Goal: Transaction & Acquisition: Purchase product/service

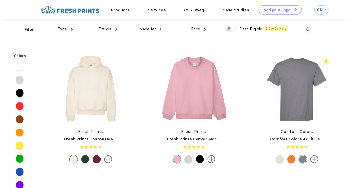
scroll to position [0, 0]
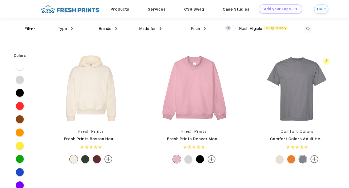
click at [69, 29] on div "Type" at bounding box center [65, 29] width 15 height 6
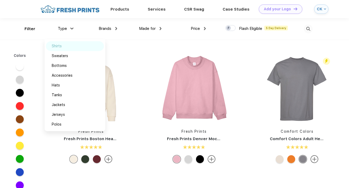
click at [61, 46] on div "Shirts" at bounding box center [57, 46] width 10 height 6
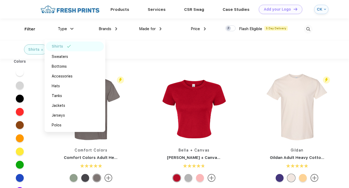
click at [22, 14] on div "Products Services Printing Fulfillment CSR Swag BIPOC-Owned Brands Women-Owned …" at bounding box center [174, 9] width 349 height 18
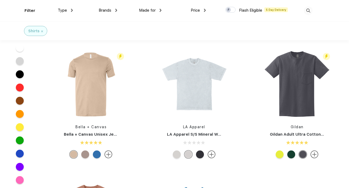
scroll to position [383, 0]
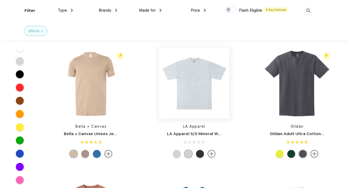
click at [188, 105] on img at bounding box center [194, 83] width 70 height 70
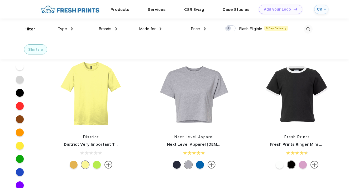
scroll to position [481, 0]
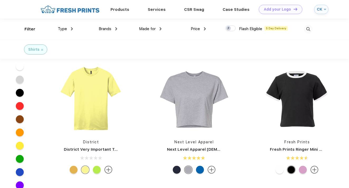
click at [109, 166] on img at bounding box center [108, 169] width 8 height 8
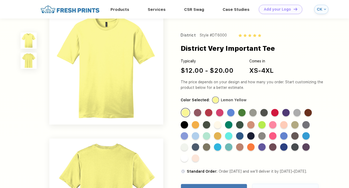
scroll to position [5, 0]
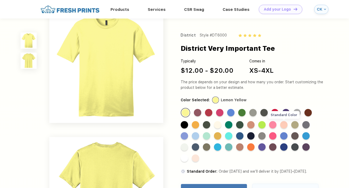
click at [284, 126] on div "Standard Color" at bounding box center [283, 124] width 7 height 7
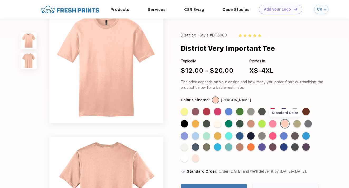
scroll to position [0, 0]
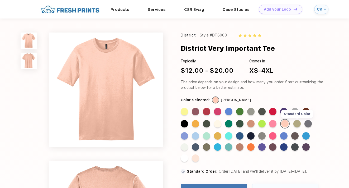
click at [299, 125] on div "Standard Color" at bounding box center [296, 123] width 7 height 7
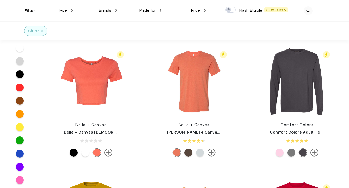
scroll to position [651, 0]
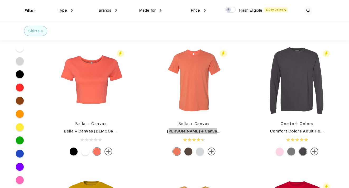
drag, startPoint x: 197, startPoint y: 86, endPoint x: 122, endPoint y: 5, distance: 110.4
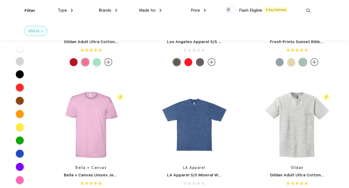
scroll to position [342, 0]
click at [194, 125] on img at bounding box center [194, 124] width 70 height 70
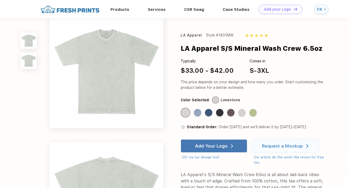
scroll to position [12, 0]
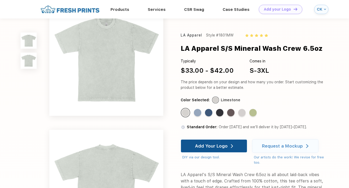
click at [228, 141] on div "Add Your Logo" at bounding box center [214, 145] width 38 height 13
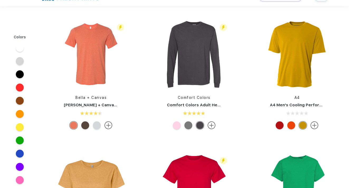
scroll to position [342, 0]
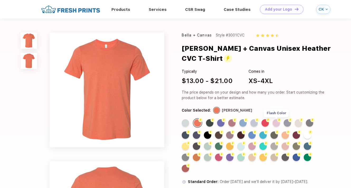
click at [275, 123] on div "Flash Color" at bounding box center [275, 122] width 7 height 7
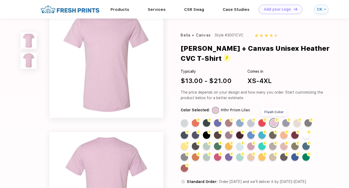
scroll to position [10, 0]
click at [254, 144] on img at bounding box center [254, 143] width 4 height 4
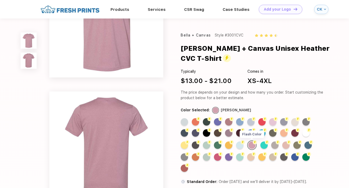
scroll to position [49, 0]
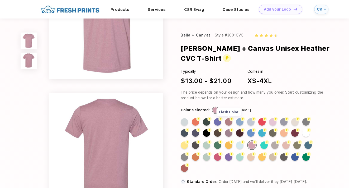
click at [230, 120] on img at bounding box center [232, 119] width 4 height 4
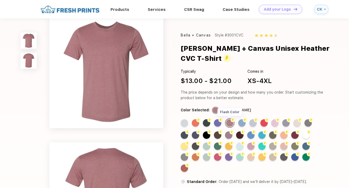
scroll to position [8, 0]
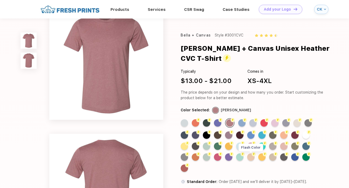
click at [252, 156] on div "Flash Color" at bounding box center [250, 156] width 7 height 7
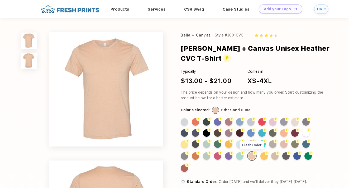
scroll to position [0, 0]
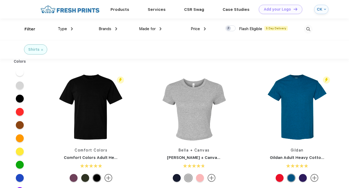
scroll to position [0, 0]
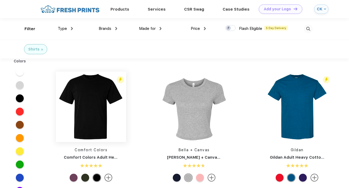
click at [93, 114] on img at bounding box center [91, 107] width 70 height 70
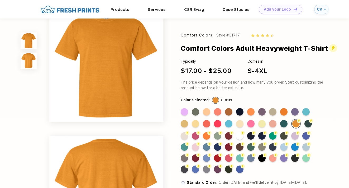
scroll to position [8, 0]
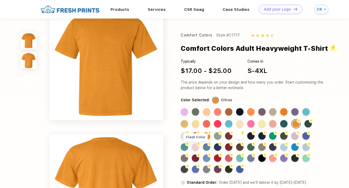
click at [197, 146] on img at bounding box center [198, 144] width 4 height 4
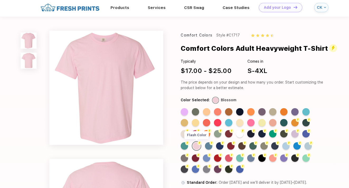
scroll to position [0, 0]
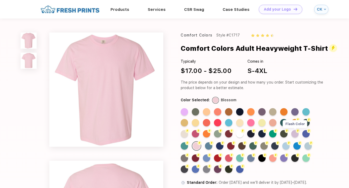
click at [298, 133] on img at bounding box center [298, 130] width 4 height 4
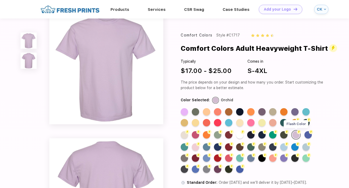
scroll to position [4, 0]
click at [185, 115] on div "Standard Color" at bounding box center [184, 111] width 7 height 7
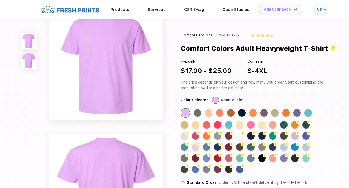
scroll to position [0, 0]
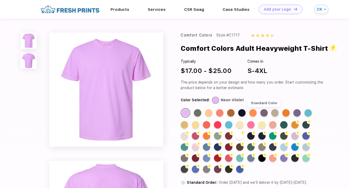
click at [264, 116] on div "Standard Color" at bounding box center [263, 112] width 7 height 7
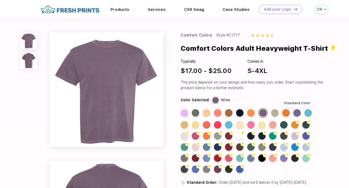
click at [297, 116] on div "Standard Color" at bounding box center [296, 112] width 7 height 7
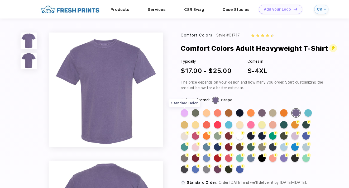
click at [184, 116] on div "Standard Color" at bounding box center [184, 112] width 7 height 7
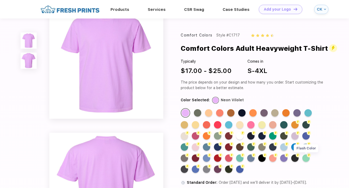
scroll to position [10, 0]
click at [309, 161] on div "Flash Color" at bounding box center [305, 157] width 7 height 7
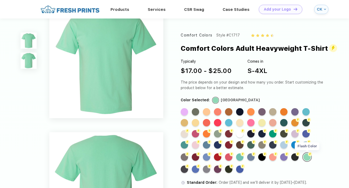
scroll to position [0, 0]
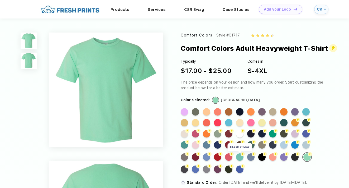
click at [239, 160] on div "Flash Color" at bounding box center [239, 156] width 7 height 7
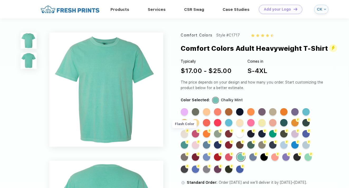
click at [187, 137] on div "Flash Color" at bounding box center [184, 133] width 7 height 7
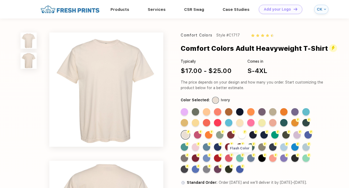
click at [242, 157] on img at bounding box center [243, 155] width 4 height 4
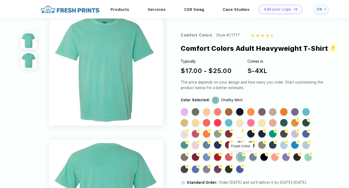
scroll to position [3, 0]
click at [207, 148] on div "Flash Color" at bounding box center [206, 144] width 7 height 7
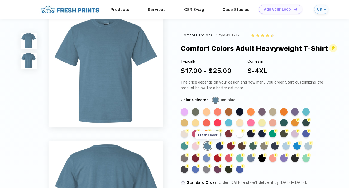
scroll to position [0, 0]
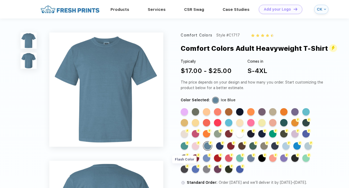
click at [186, 173] on div "Flash Color" at bounding box center [184, 168] width 7 height 7
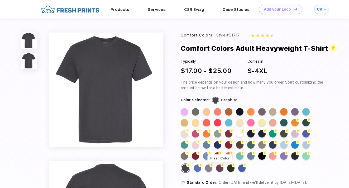
click at [218, 172] on div "Flash Color" at bounding box center [219, 167] width 7 height 7
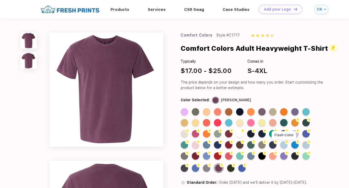
click at [285, 148] on div "Flash Color" at bounding box center [283, 144] width 7 height 7
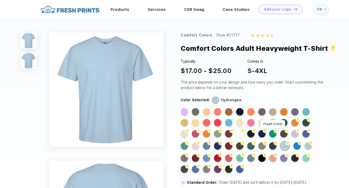
click at [274, 137] on div "Flash Color" at bounding box center [272, 133] width 7 height 7
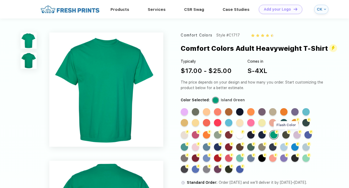
click at [287, 138] on div "Flash Color" at bounding box center [285, 134] width 7 height 7
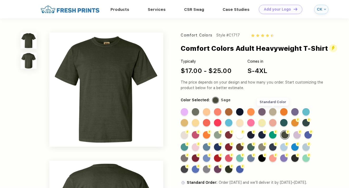
click at [274, 115] on div "Standard Color" at bounding box center [272, 111] width 7 height 7
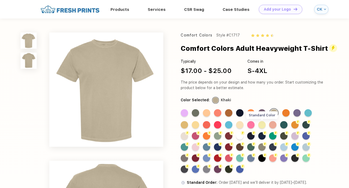
click at [262, 128] on div "Standard Color" at bounding box center [261, 124] width 7 height 7
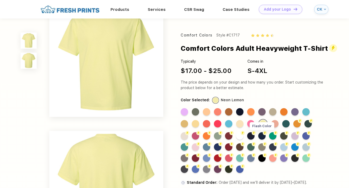
scroll to position [6, 0]
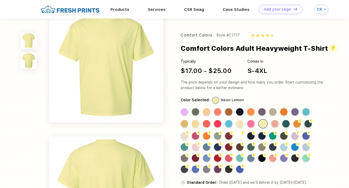
click at [214, 139] on div "Flash Color" at bounding box center [217, 135] width 7 height 7
click at [218, 139] on div "Flash Color" at bounding box center [217, 135] width 7 height 7
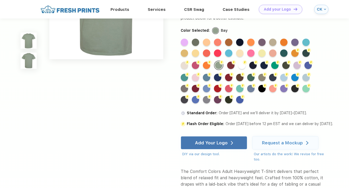
scroll to position [199, 0]
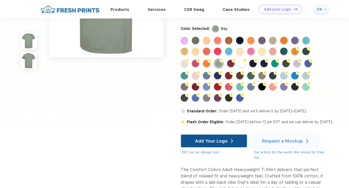
click at [228, 142] on div "Add Your Logo" at bounding box center [214, 140] width 38 height 13
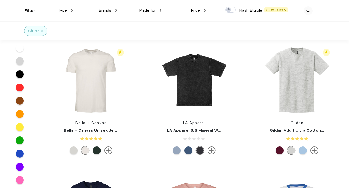
scroll to position [387, 0]
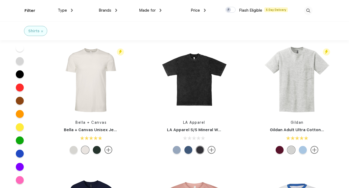
click at [158, 154] on div at bounding box center [194, 150] width 78 height 8
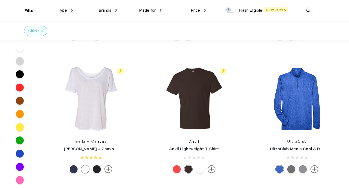
scroll to position [1298, 0]
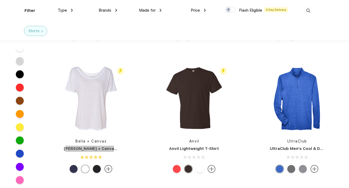
drag, startPoint x: 96, startPoint y: 148, endPoint x: 250, endPoint y: 2, distance: 212.4
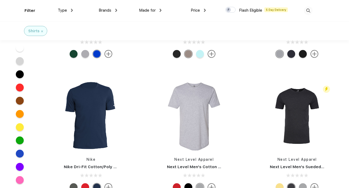
scroll to position [3011, 0]
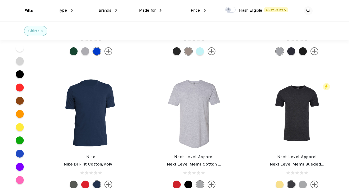
drag, startPoint x: 178, startPoint y: 130, endPoint x: 207, endPoint y: 4, distance: 129.5
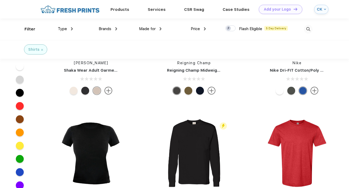
scroll to position [1244, 0]
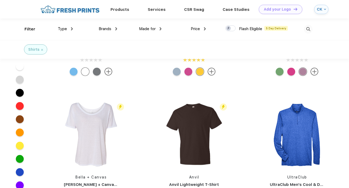
click at [318, 7] on div "CK" at bounding box center [320, 9] width 6 height 4
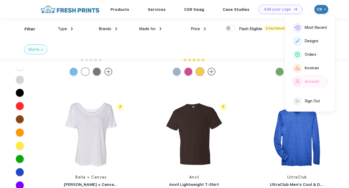
click at [306, 82] on div "Account" at bounding box center [312, 81] width 15 height 4
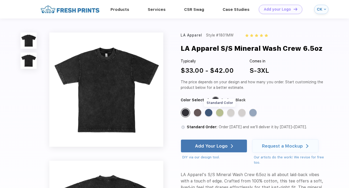
click at [221, 114] on div "Standard Color" at bounding box center [219, 112] width 7 height 7
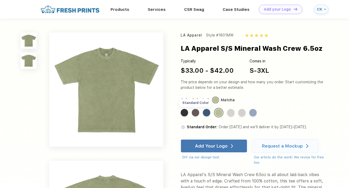
click at [197, 114] on div "Standard Color" at bounding box center [195, 112] width 7 height 7
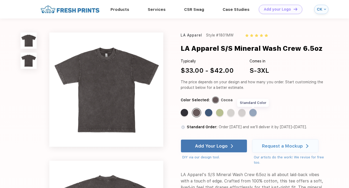
click at [253, 111] on div "Standard Color" at bounding box center [252, 112] width 7 height 7
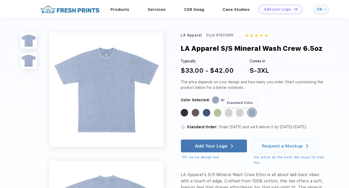
click at [241, 114] on div "Standard Color" at bounding box center [239, 112] width 7 height 7
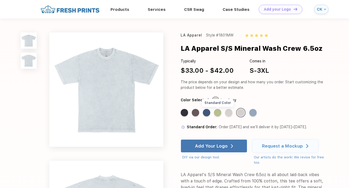
click at [219, 113] on div "Standard Color" at bounding box center [217, 112] width 7 height 7
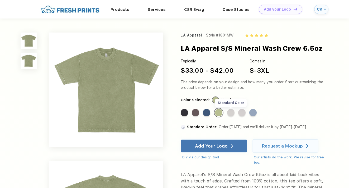
click at [231, 113] on div "Standard Color" at bounding box center [230, 112] width 7 height 7
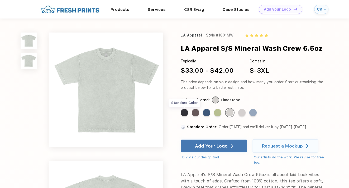
click at [187, 112] on div "Standard Color" at bounding box center [184, 112] width 7 height 7
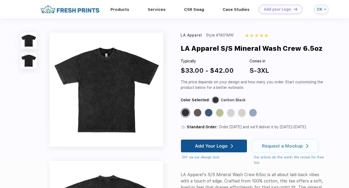
click at [202, 145] on div "Add Your Logo" at bounding box center [211, 145] width 33 height 5
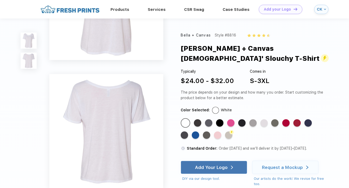
scroll to position [46, 0]
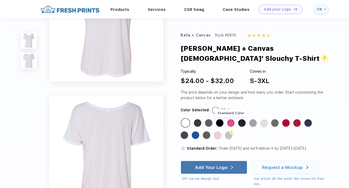
click at [231, 119] on div "Standard Color" at bounding box center [230, 122] width 7 height 7
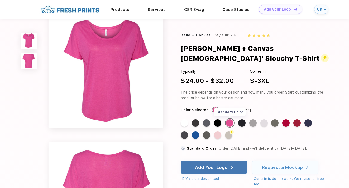
scroll to position [0, 0]
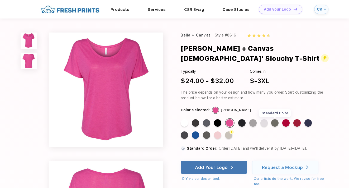
click at [274, 119] on div "Standard Color" at bounding box center [274, 122] width 7 height 7
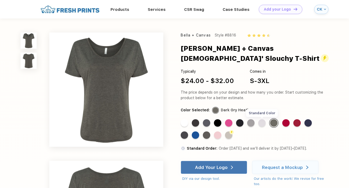
click at [263, 119] on div "Standard Color" at bounding box center [261, 122] width 7 height 7
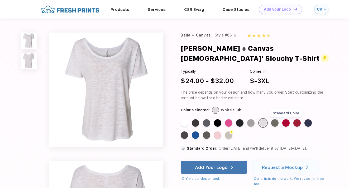
click at [285, 119] on div "Standard Color" at bounding box center [285, 122] width 7 height 7
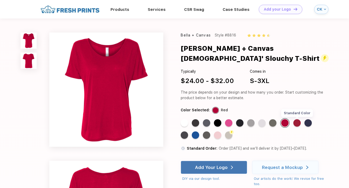
click at [297, 119] on div "Standard Color" at bounding box center [296, 122] width 7 height 7
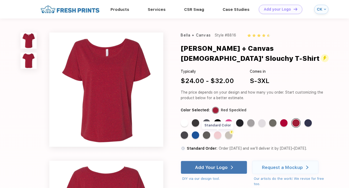
click at [218, 131] on div "Standard Color" at bounding box center [217, 134] width 7 height 7
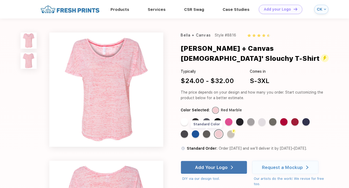
click at [207, 130] on div "Standard Color" at bounding box center [206, 133] width 7 height 7
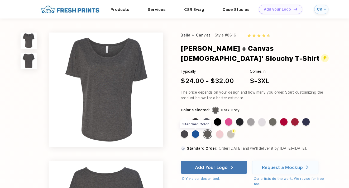
click at [196, 130] on div "Standard Color" at bounding box center [195, 133] width 7 height 7
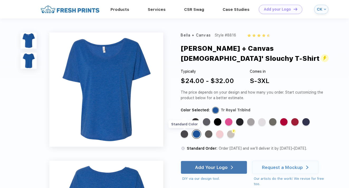
click at [183, 130] on div "Standard Color" at bounding box center [184, 133] width 7 height 7
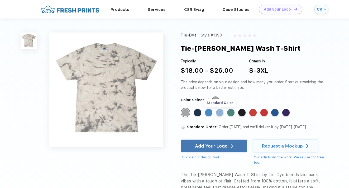
click at [220, 112] on div "Standard Color" at bounding box center [219, 112] width 7 height 7
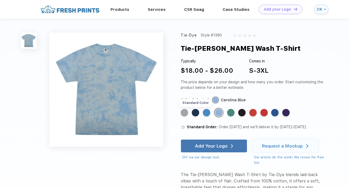
click at [196, 112] on div "Standard Color" at bounding box center [195, 112] width 7 height 7
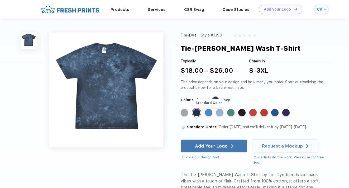
click at [206, 113] on div "Standard Color" at bounding box center [208, 112] width 7 height 7
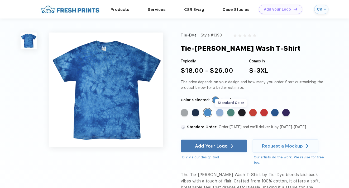
click at [234, 113] on div "Standard Color" at bounding box center [230, 112] width 7 height 7
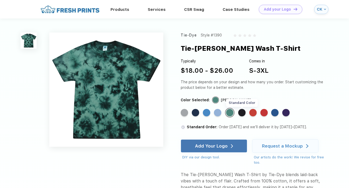
click at [242, 112] on div "Standard Color" at bounding box center [241, 112] width 7 height 7
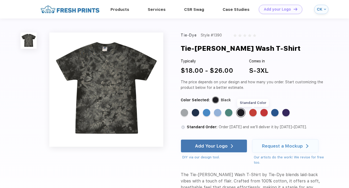
click at [255, 112] on div "Standard Color" at bounding box center [252, 112] width 7 height 7
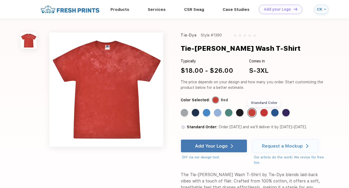
click at [265, 113] on div "Standard Color" at bounding box center [263, 112] width 7 height 7
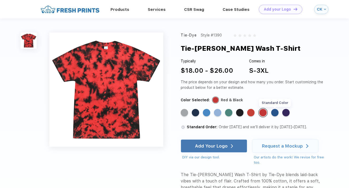
click at [276, 112] on div "Standard Color" at bounding box center [274, 112] width 7 height 7
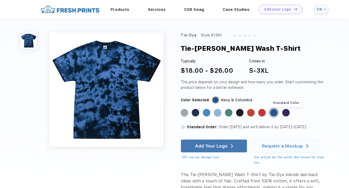
click at [287, 112] on div "Standard Color" at bounding box center [285, 112] width 7 height 7
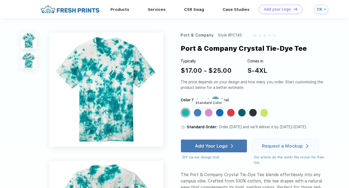
click at [210, 112] on div "Standard Color" at bounding box center [208, 112] width 7 height 7
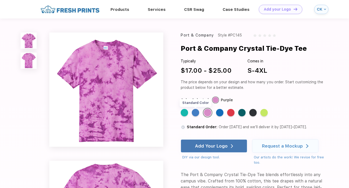
click at [198, 113] on div "Standard Color" at bounding box center [195, 112] width 7 height 7
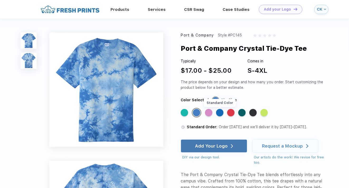
click at [220, 111] on div "Standard Color" at bounding box center [219, 112] width 7 height 7
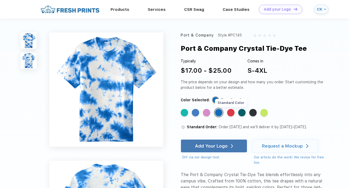
click at [232, 112] on div "Standard Color" at bounding box center [230, 112] width 7 height 7
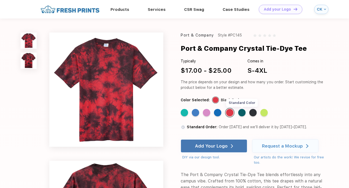
click at [242, 112] on div "Standard Color" at bounding box center [241, 112] width 7 height 7
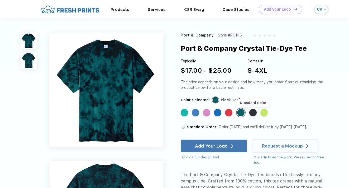
click at [253, 111] on div "Standard Color" at bounding box center [252, 112] width 7 height 7
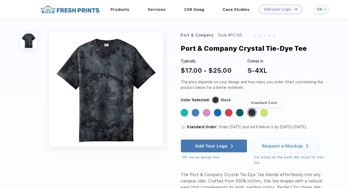
click at [265, 112] on div "Standard Color" at bounding box center [263, 112] width 7 height 7
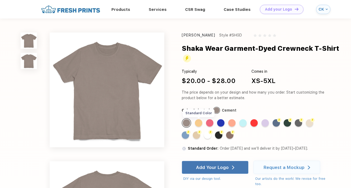
click at [198, 121] on div "Standard Color" at bounding box center [198, 122] width 7 height 7
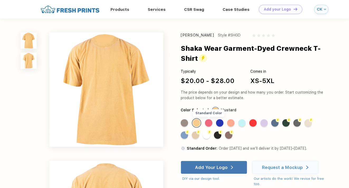
click at [209, 121] on div "Standard Color" at bounding box center [208, 122] width 7 height 7
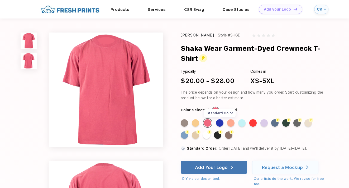
click at [220, 123] on div "Standard Color" at bounding box center [219, 122] width 7 height 7
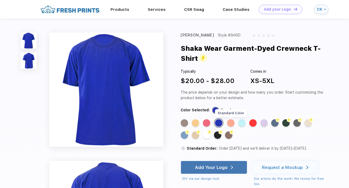
click at [232, 122] on div "Standard Color" at bounding box center [230, 122] width 7 height 7
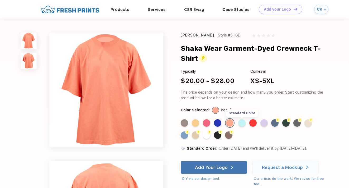
click at [242, 122] on div "Standard Color" at bounding box center [241, 122] width 7 height 7
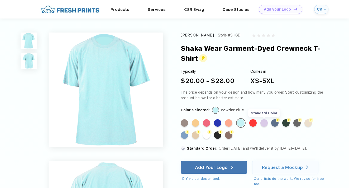
click at [266, 123] on div "Standard Color" at bounding box center [263, 122] width 7 height 7
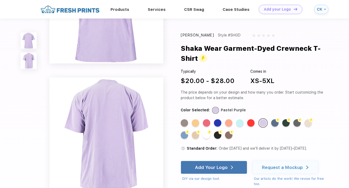
scroll to position [22, 0]
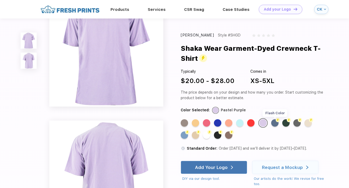
click at [277, 122] on div "Flash Color" at bounding box center [274, 122] width 7 height 7
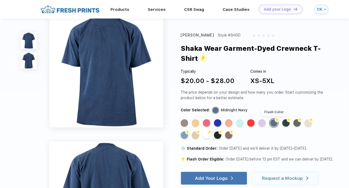
scroll to position [0, 0]
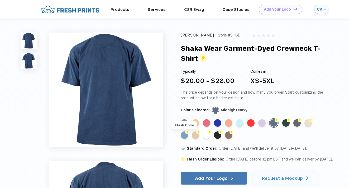
click at [185, 136] on div "Flash Color" at bounding box center [184, 134] width 7 height 7
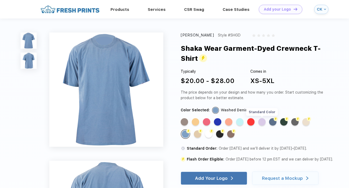
click at [264, 122] on div "Standard Color" at bounding box center [261, 121] width 7 height 7
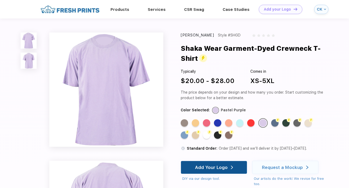
click at [201, 167] on div "Add Your Logo" at bounding box center [211, 166] width 33 height 5
